Goal: Task Accomplishment & Management: Complete application form

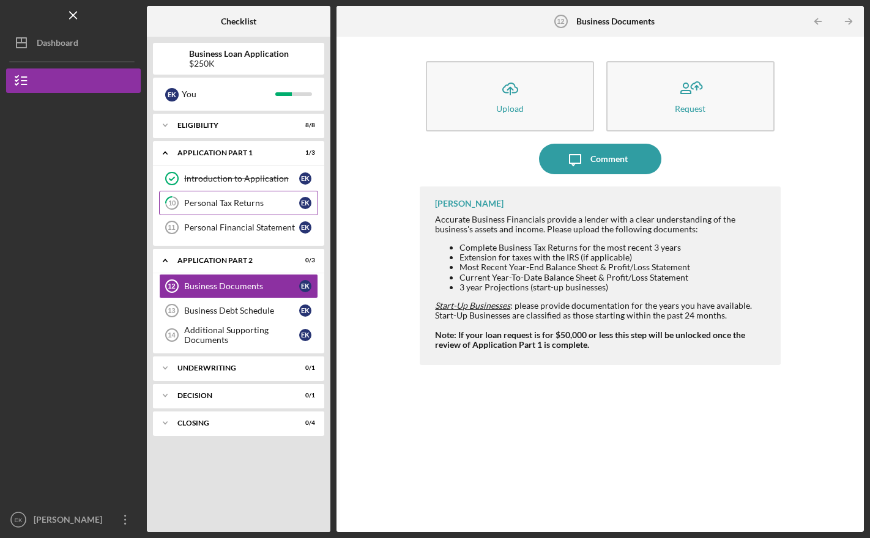
click at [268, 202] on div "Personal Tax Returns" at bounding box center [241, 203] width 115 height 10
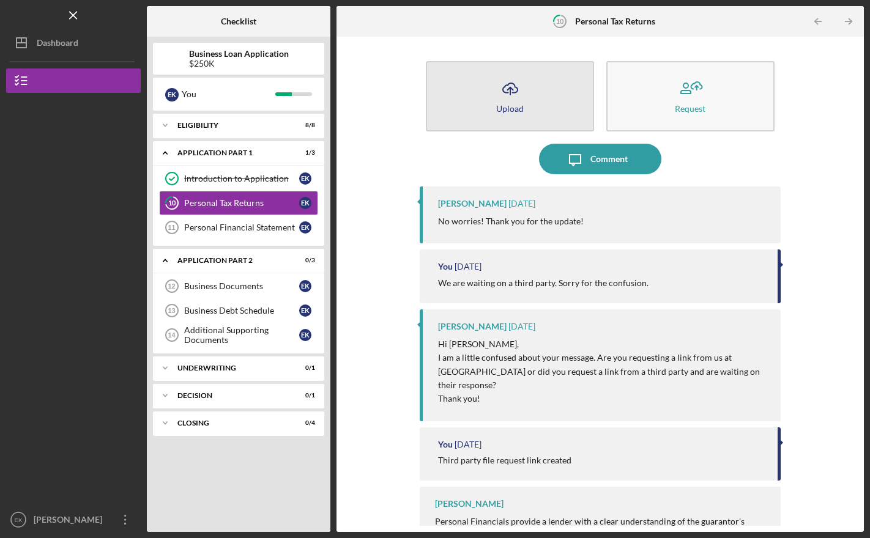
click at [492, 114] on button "Icon/Upload Upload" at bounding box center [510, 96] width 168 height 70
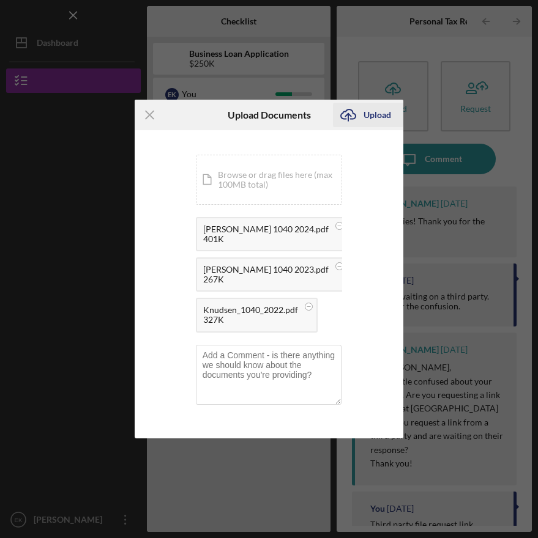
click at [370, 114] on div "Upload" at bounding box center [377, 115] width 28 height 24
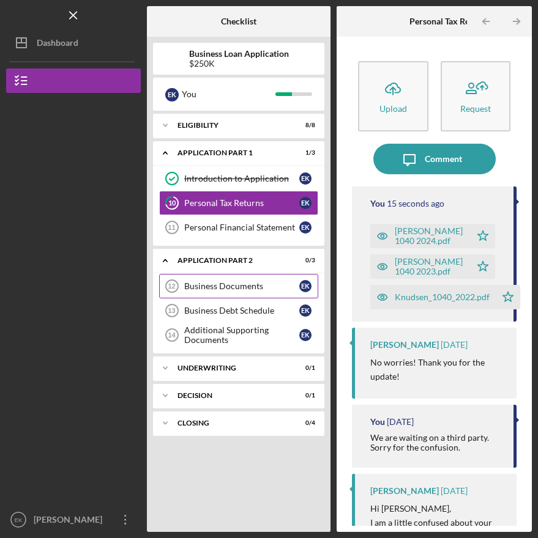
click at [243, 283] on div "Business Documents" at bounding box center [241, 286] width 115 height 10
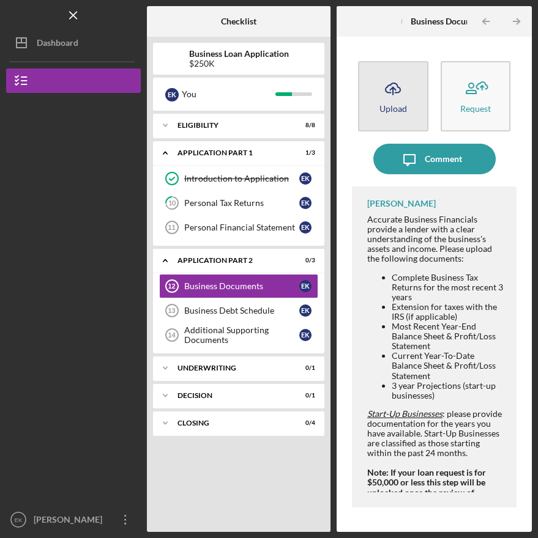
click at [392, 103] on button "Icon/Upload Upload" at bounding box center [393, 96] width 70 height 70
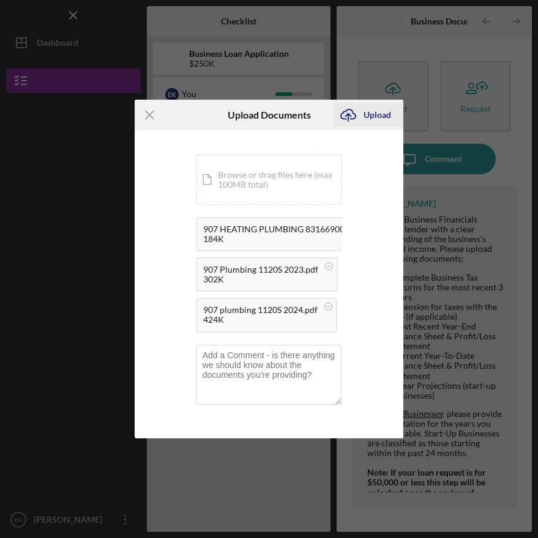
click at [374, 119] on div "Upload" at bounding box center [377, 115] width 28 height 24
